Goal: Task Accomplishment & Management: Use online tool/utility

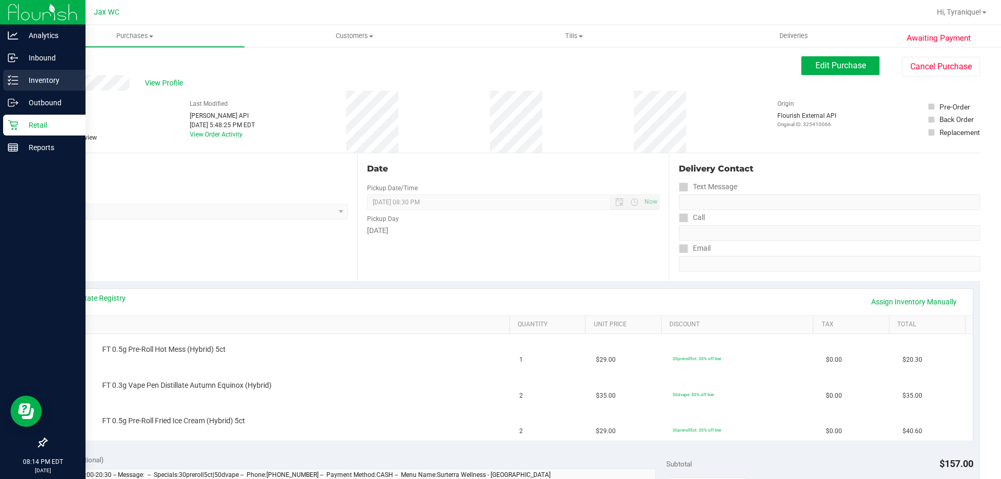
click at [35, 78] on p "Inventory" at bounding box center [49, 80] width 63 height 13
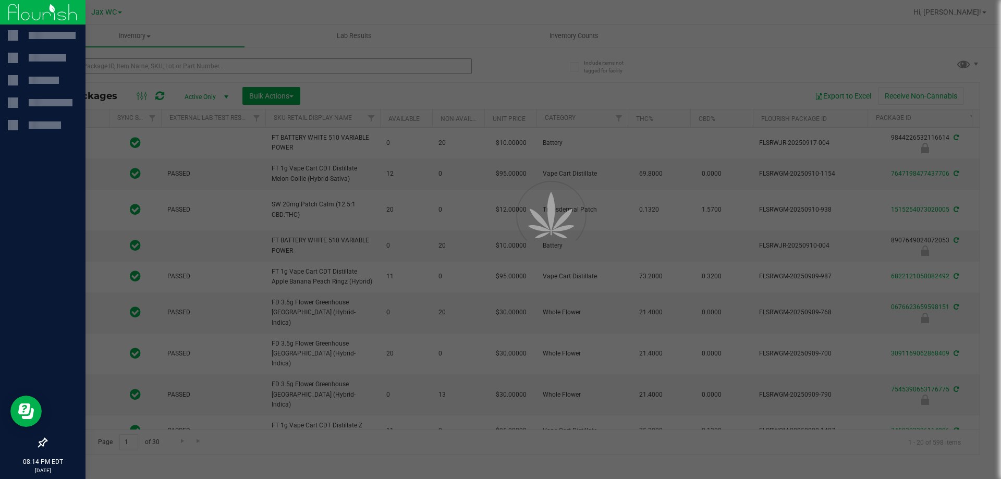
click at [116, 72] on div at bounding box center [500, 239] width 1001 height 479
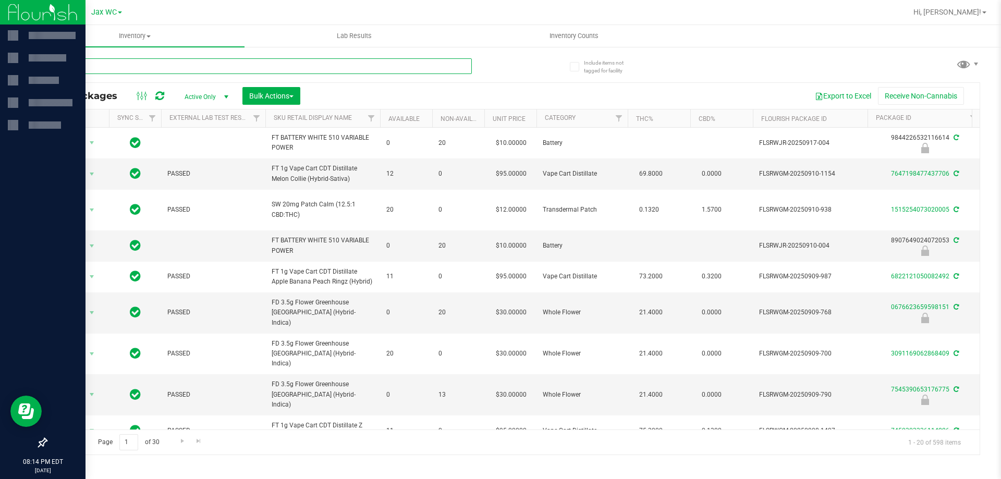
click at [120, 66] on input "text" at bounding box center [259, 66] width 426 height 16
type input "fried ice"
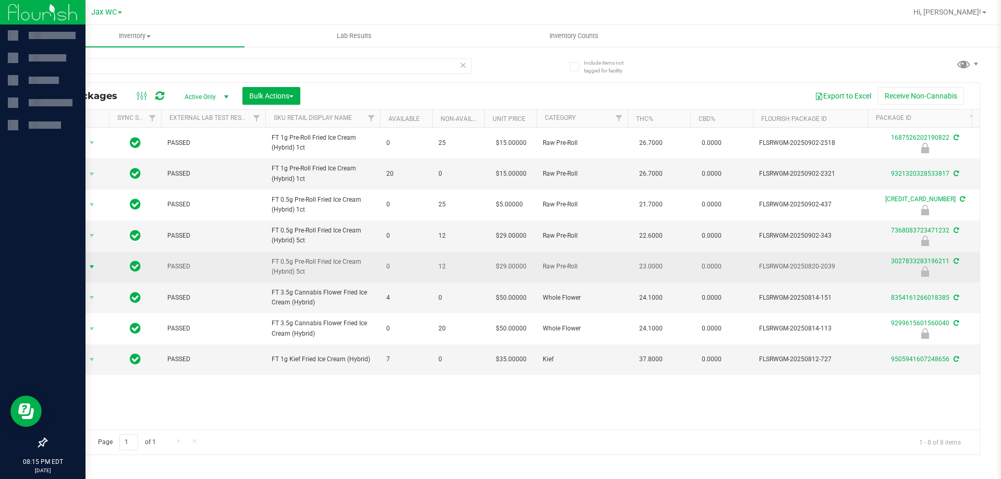
click at [81, 264] on span "Action" at bounding box center [71, 267] width 28 height 15
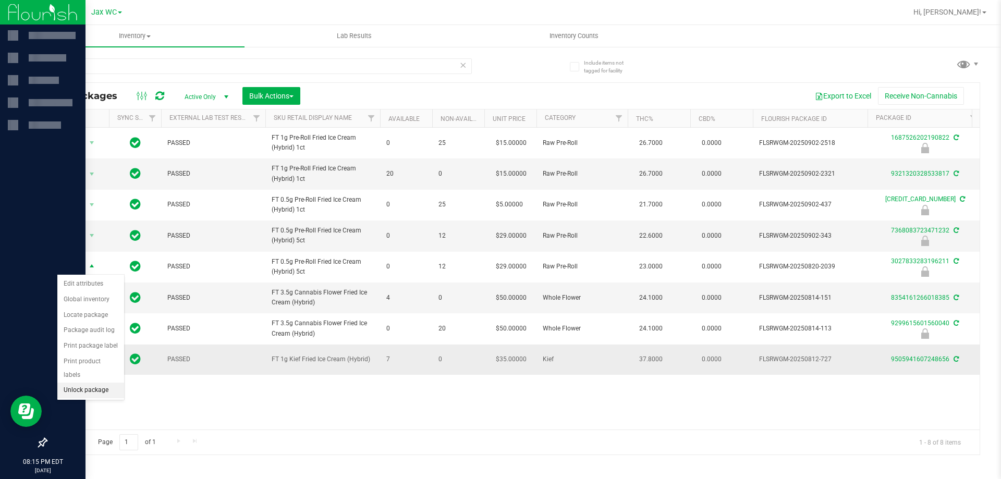
click at [79, 383] on li "Unlock package" at bounding box center [90, 391] width 67 height 16
